Goal: Use online tool/utility

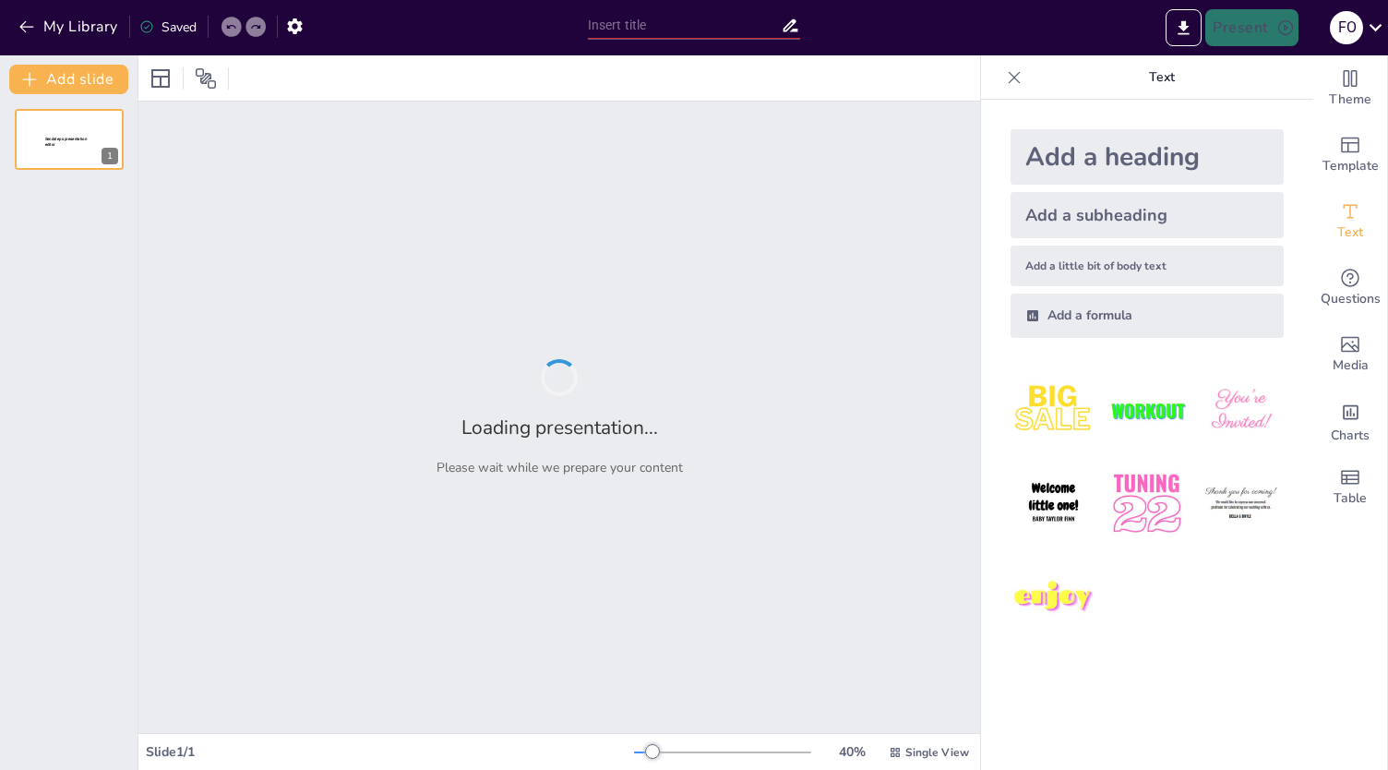
type input "Imported [PERSON_NAME]'s celebration of Life.pptx"
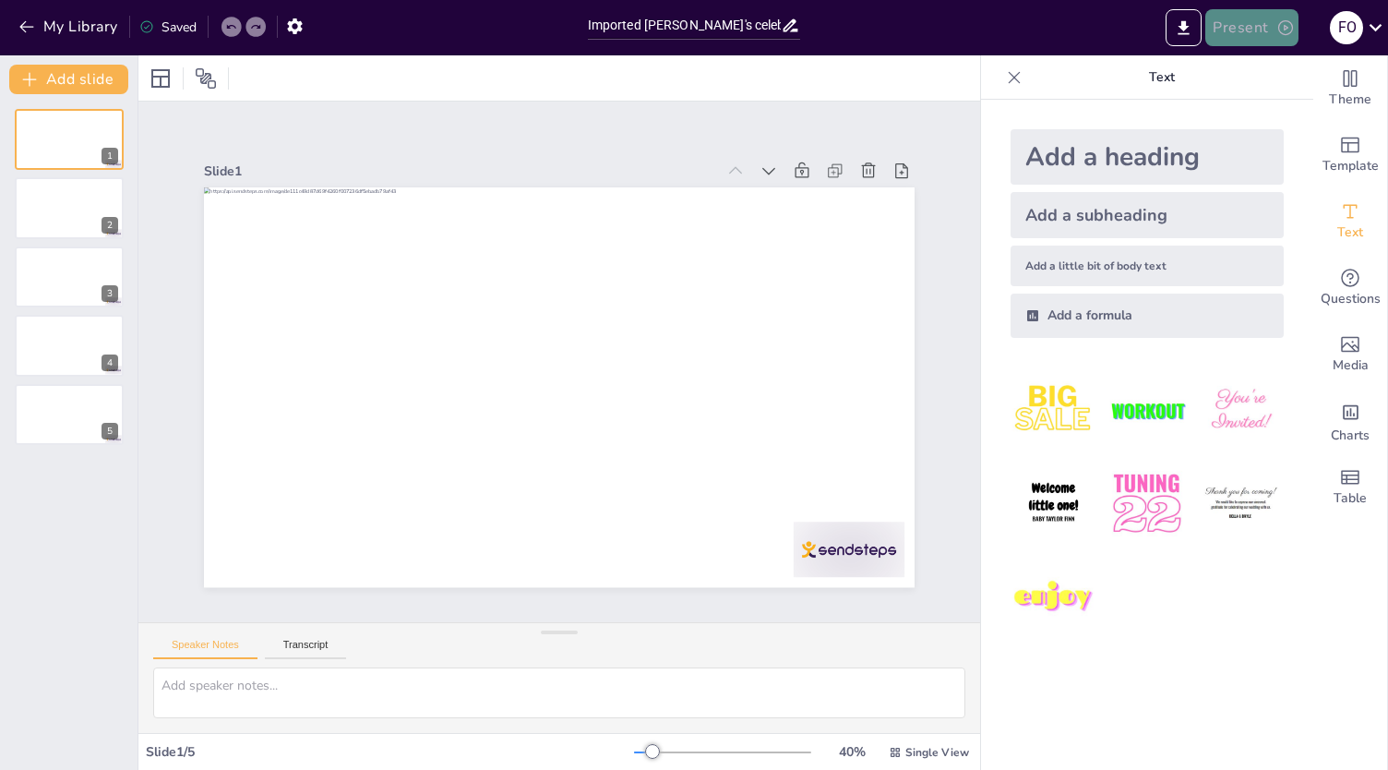
click at [1263, 29] on button "Present" at bounding box center [1251, 27] width 92 height 37
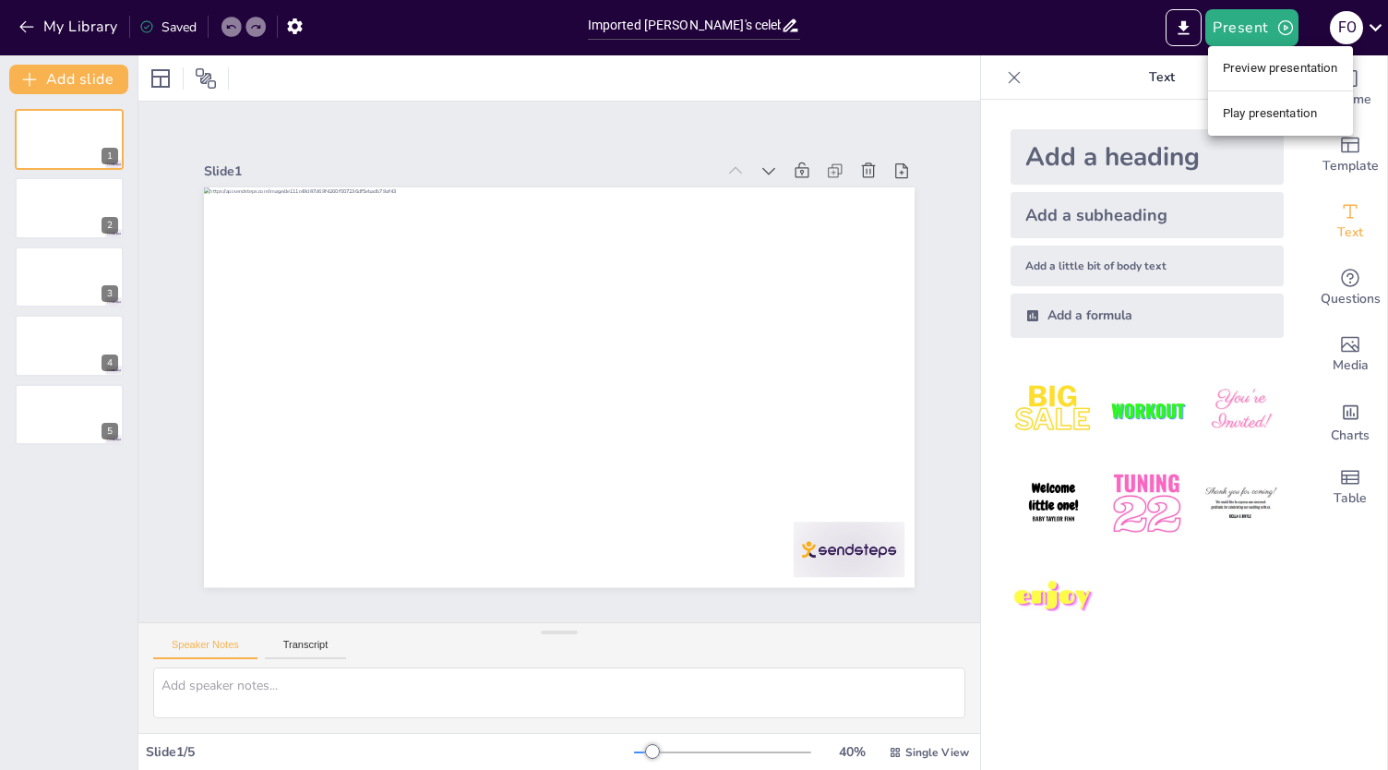
click at [1265, 72] on li "Preview presentation" at bounding box center [1280, 69] width 145 height 30
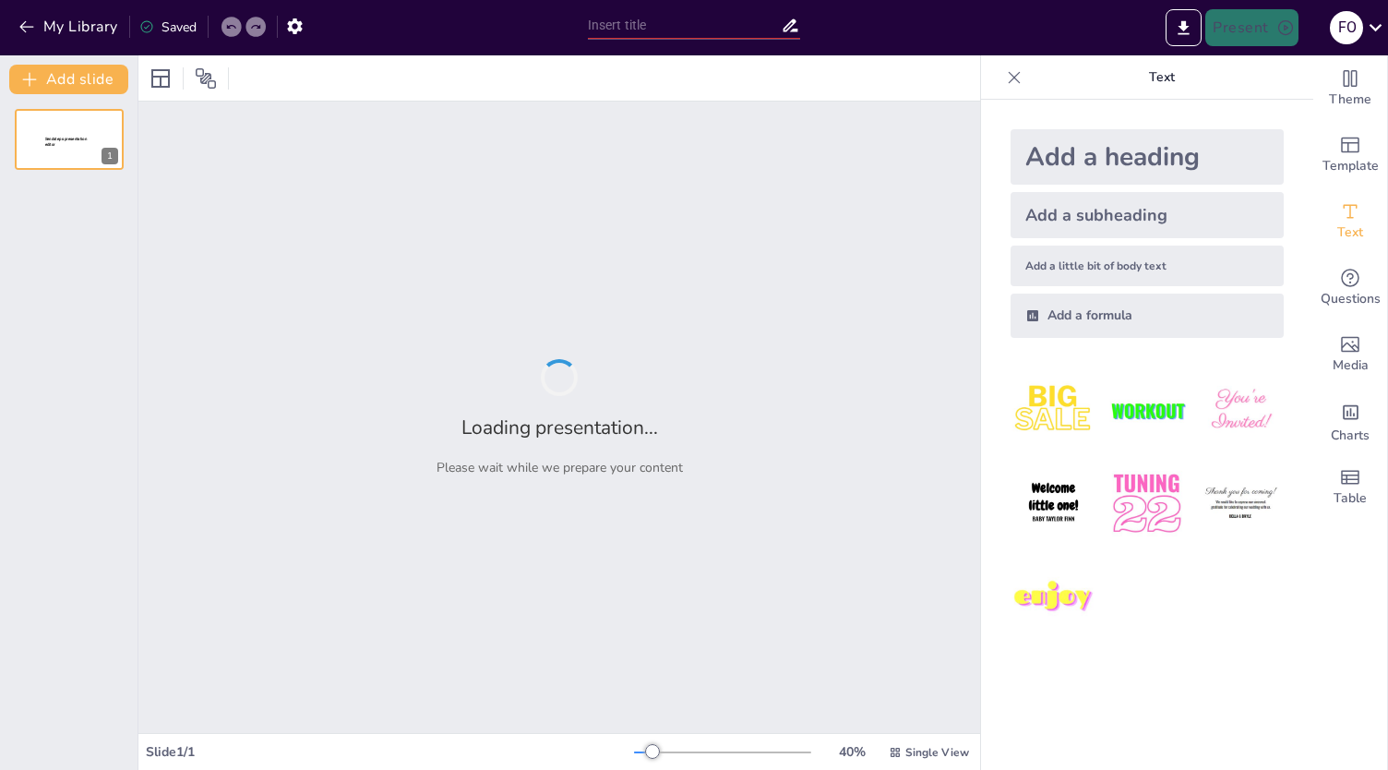
type input "Imported [PERSON_NAME]'s celebration of Life.pptx"
